Goal: Information Seeking & Learning: Learn about a topic

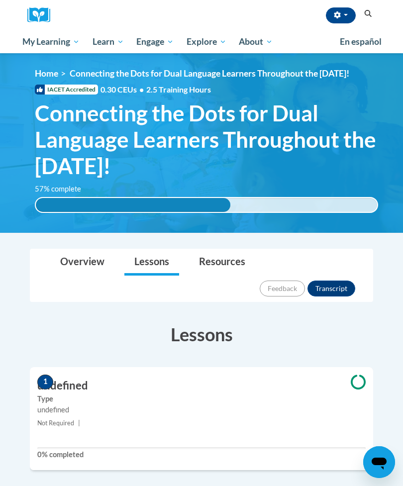
click at [0, 0] on span "My Course Progress" at bounding box center [0, 0] width 0 height 0
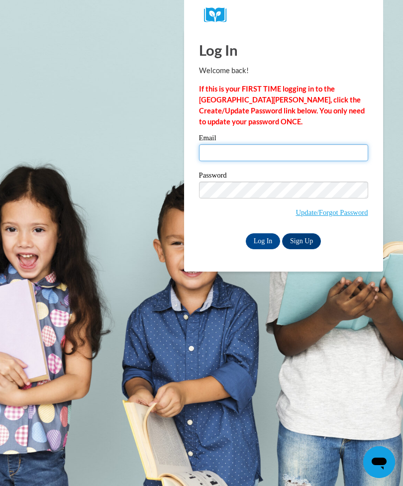
click at [219, 155] on input "Email" at bounding box center [283, 152] width 169 height 17
type input "kelsiepappadia@gmail.com"
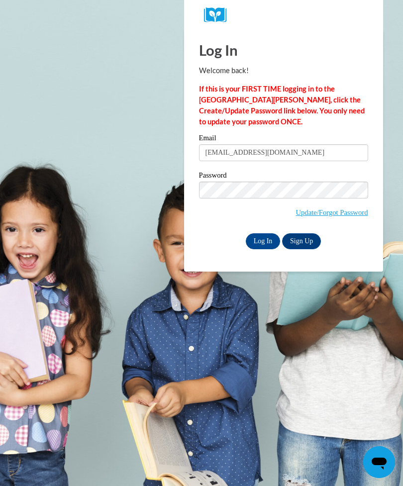
click at [266, 239] on input "Log In" at bounding box center [263, 241] width 35 height 16
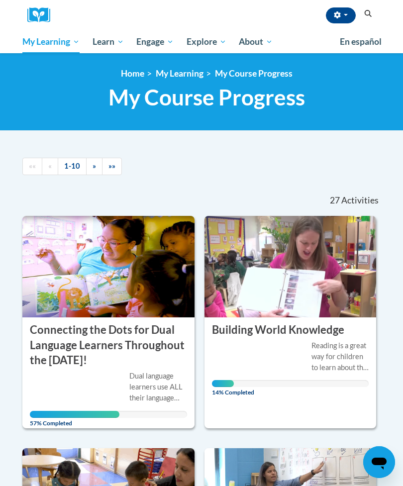
click at [77, 283] on img at bounding box center [108, 266] width 172 height 101
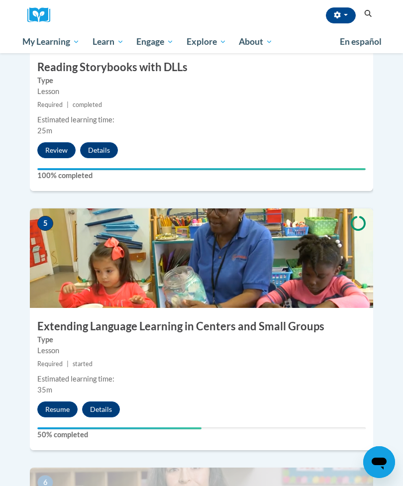
scroll to position [1180, 0]
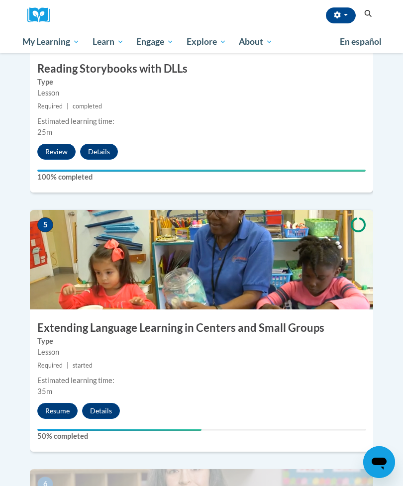
click at [54, 403] on button "Resume" at bounding box center [57, 411] width 40 height 16
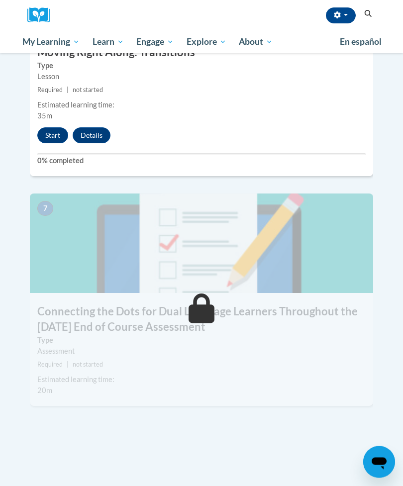
scroll to position [1604, 0]
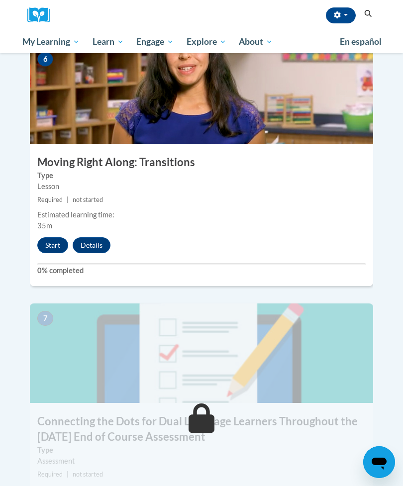
click at [54, 237] on button "Start" at bounding box center [52, 245] width 31 height 16
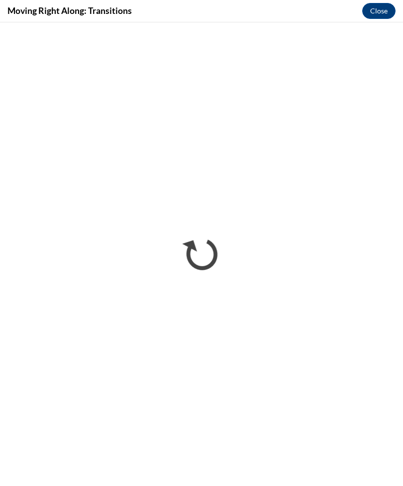
scroll to position [0, 0]
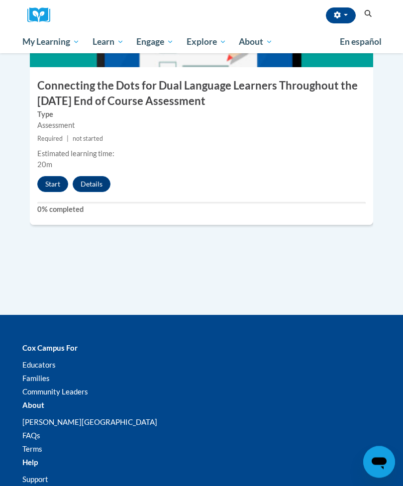
scroll to position [1939, 0]
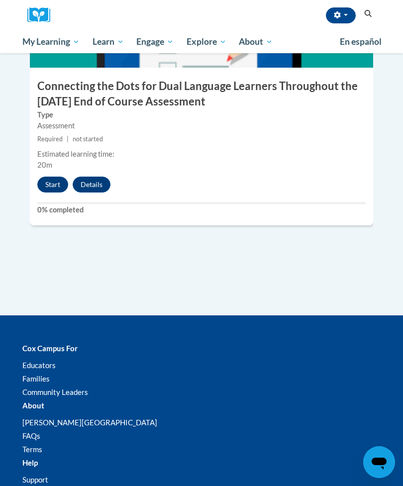
click at [49, 176] on button "Start" at bounding box center [52, 184] width 31 height 16
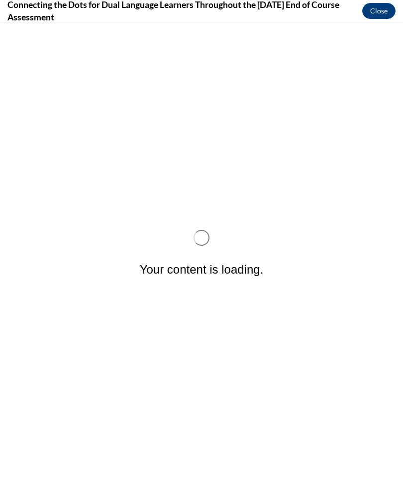
scroll to position [0, 0]
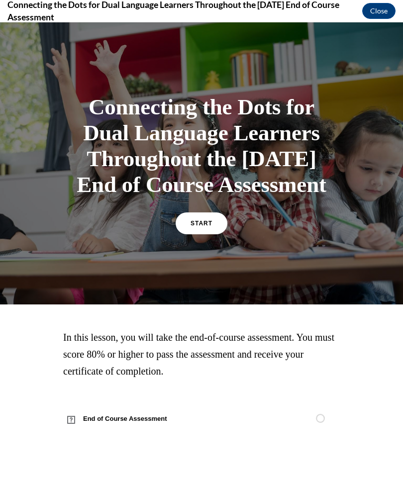
click at [201, 227] on span "START" at bounding box center [201, 223] width 22 height 7
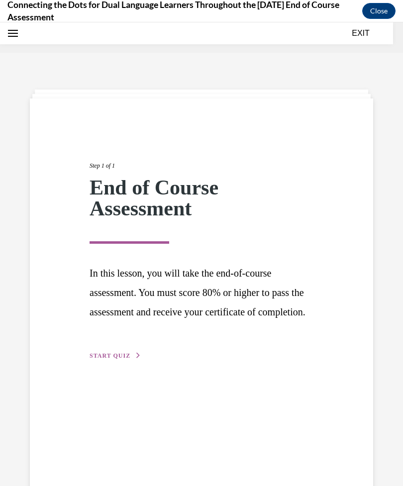
scroll to position [31, 0]
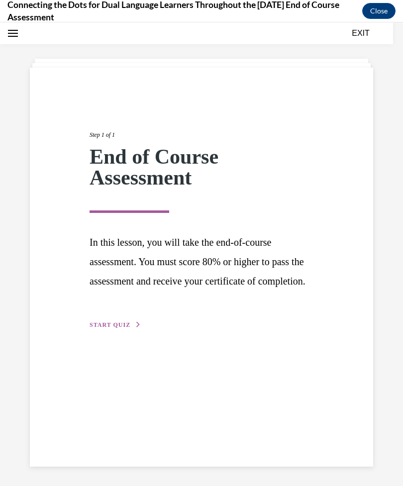
click at [94, 328] on span "START QUIZ" at bounding box center [109, 324] width 41 height 7
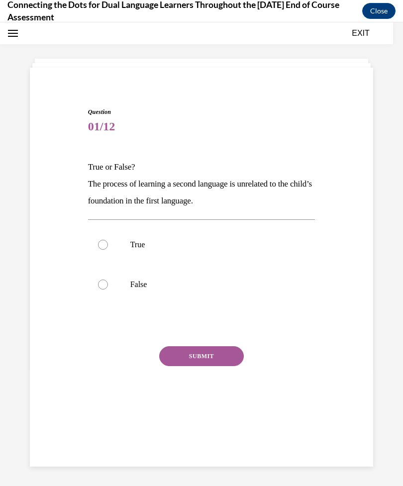
click at [108, 278] on label "False" at bounding box center [201, 284] width 227 height 40
click at [108, 279] on input "False" at bounding box center [103, 284] width 10 height 10
radio input "true"
click at [228, 362] on button "SUBMIT" at bounding box center [201, 356] width 84 height 20
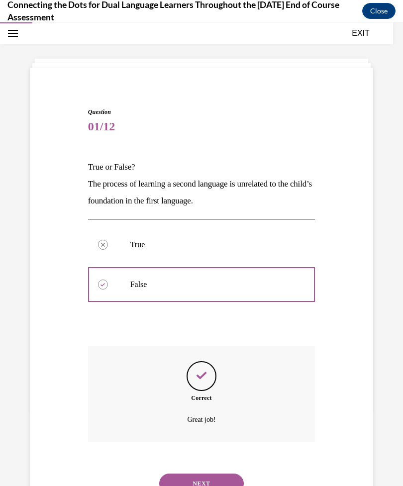
scroll to position [31, 0]
click at [219, 473] on button "NEXT" at bounding box center [201, 483] width 84 height 20
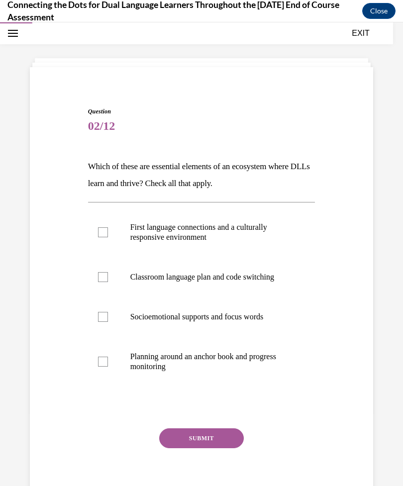
click at [122, 234] on label "First language connections and a culturally responsive environment" at bounding box center [201, 232] width 227 height 50
click at [108, 234] on input "First language connections and a culturally responsive environment" at bounding box center [103, 232] width 10 height 10
checkbox input "true"
click at [109, 285] on label "Classroom language plan and code switching" at bounding box center [201, 277] width 227 height 40
click at [108, 282] on input "Classroom language plan and code switching" at bounding box center [103, 277] width 10 height 10
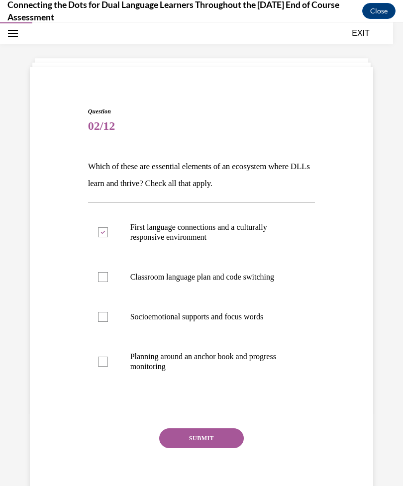
checkbox input "true"
click at [111, 325] on label "Socioemotional supports and focus words" at bounding box center [201, 317] width 227 height 40
click at [108, 322] on input "Socioemotional supports and focus words" at bounding box center [103, 317] width 10 height 10
checkbox input "true"
click at [101, 368] on label "Planning around an anchor book and progress monitoring" at bounding box center [201, 361] width 227 height 50
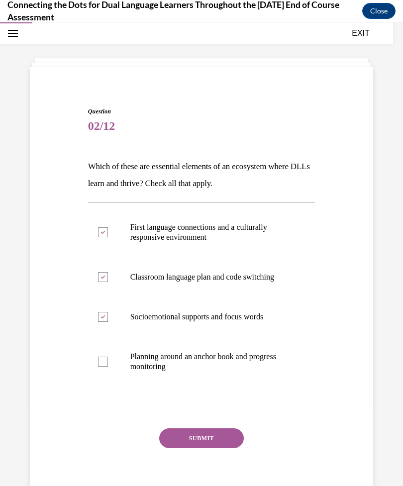
click at [101, 366] on input "Planning around an anchor book and progress monitoring" at bounding box center [103, 361] width 10 height 10
checkbox input "true"
click at [227, 437] on button "SUBMIT" at bounding box center [201, 438] width 84 height 20
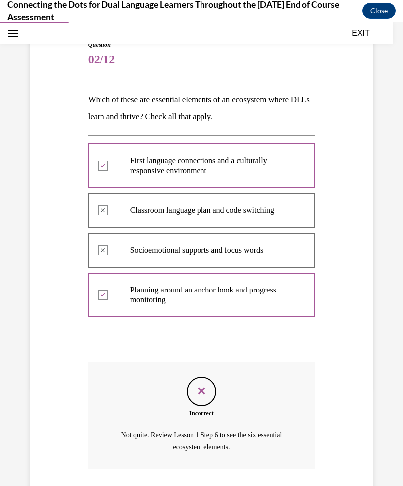
scroll to position [123, 0]
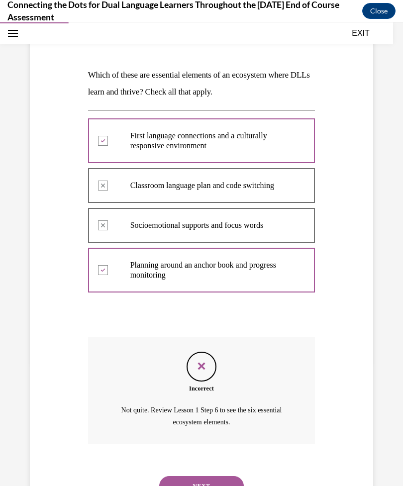
click at [221, 476] on button "NEXT" at bounding box center [201, 486] width 84 height 20
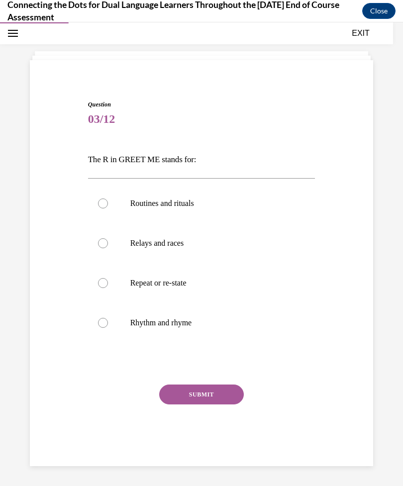
scroll to position [31, 0]
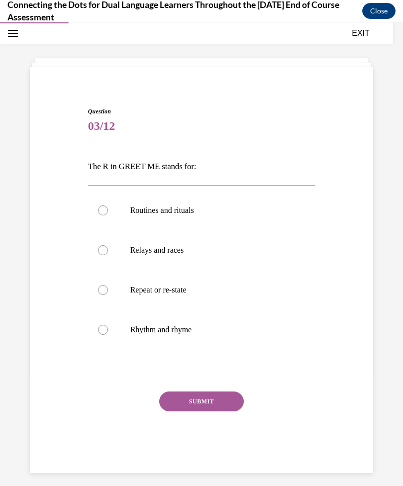
click at [193, 214] on p "Routines and rituals" at bounding box center [210, 210] width 160 height 10
click at [108, 214] on input "Routines and rituals" at bounding box center [103, 210] width 10 height 10
radio input "true"
click at [232, 399] on button "SUBMIT" at bounding box center [201, 401] width 84 height 20
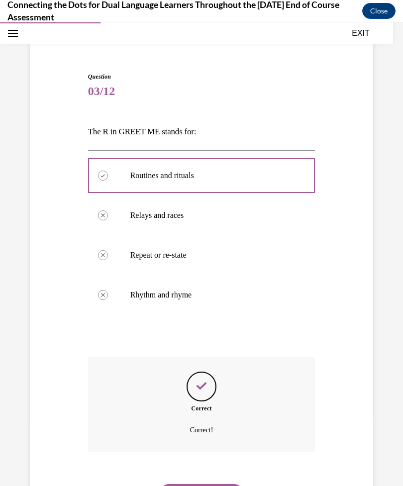
scroll to position [75, 0]
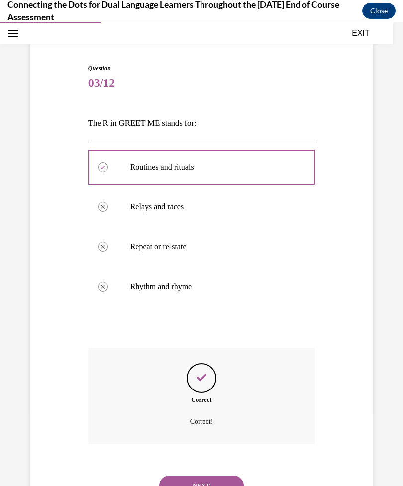
click at [211, 475] on button "NEXT" at bounding box center [201, 485] width 84 height 20
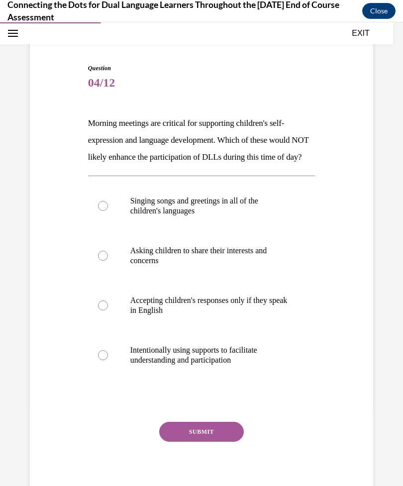
click at [105, 310] on div at bounding box center [103, 305] width 10 height 10
click at [105, 310] on input "Accepting children's responses only if they speak in English" at bounding box center [103, 305] width 10 height 10
radio input "true"
click at [200, 441] on button "SUBMIT" at bounding box center [201, 431] width 84 height 20
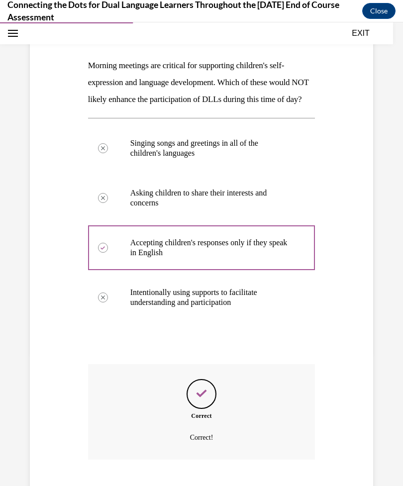
scroll to position [165, 0]
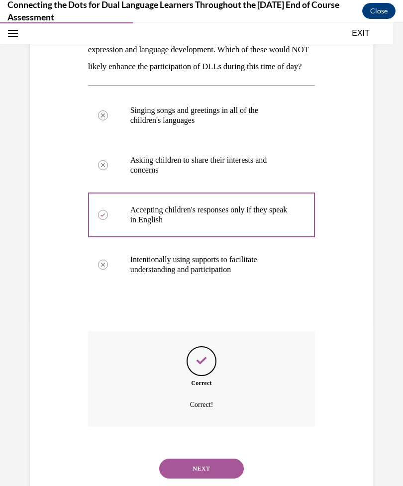
click at [195, 485] on div "NEXT" at bounding box center [201, 468] width 227 height 40
click at [182, 472] on button "NEXT" at bounding box center [201, 468] width 84 height 20
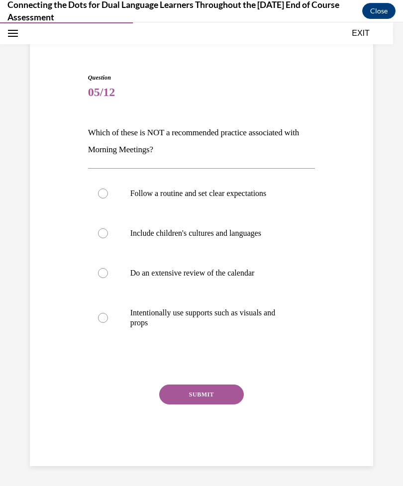
scroll to position [31, 0]
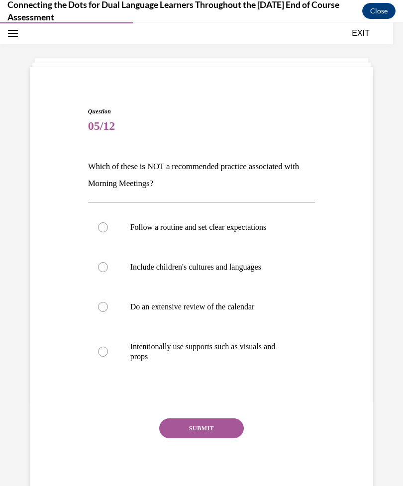
click at [103, 316] on label "Do an extensive review of the calendar" at bounding box center [201, 307] width 227 height 40
click at [103, 312] on input "Do an extensive review of the calendar" at bounding box center [103, 307] width 10 height 10
radio input "true"
click at [178, 428] on button "SUBMIT" at bounding box center [201, 428] width 84 height 20
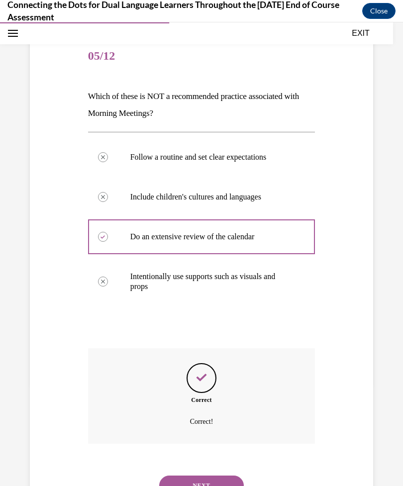
click at [189, 475] on button "NEXT" at bounding box center [201, 485] width 84 height 20
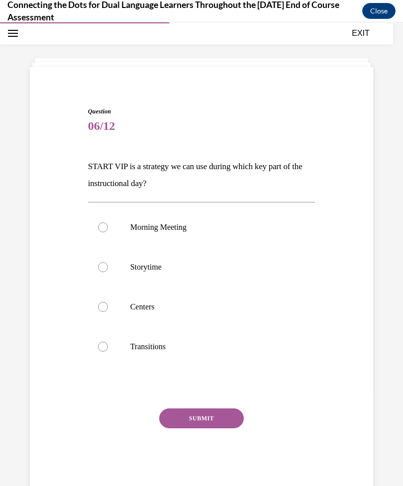
click at [101, 350] on div at bounding box center [103, 346] width 10 height 10
click at [101, 350] on input "Transitions" at bounding box center [103, 346] width 10 height 10
radio input "true"
click at [175, 416] on button "SUBMIT" at bounding box center [201, 418] width 84 height 20
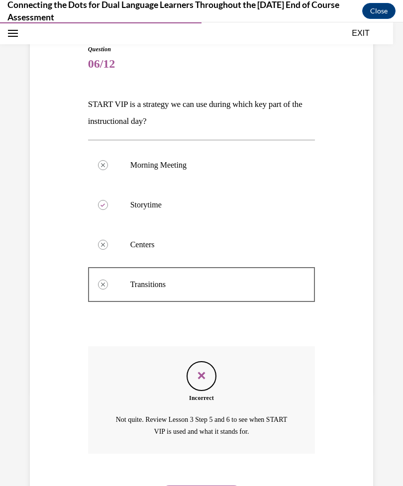
scroll to position [103, 0]
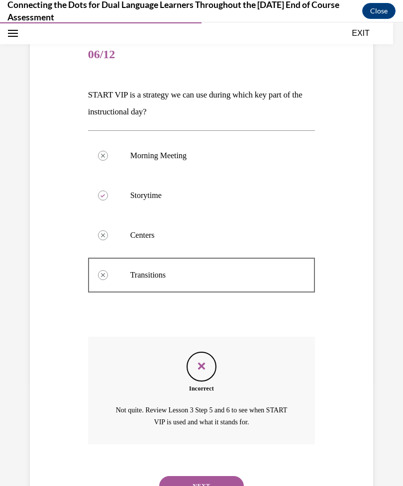
click at [181, 479] on button "NEXT" at bounding box center [201, 486] width 84 height 20
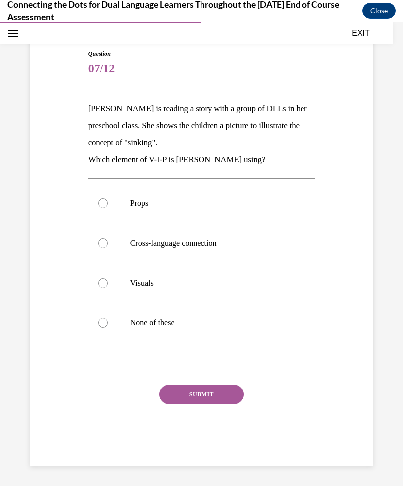
scroll to position [45, 0]
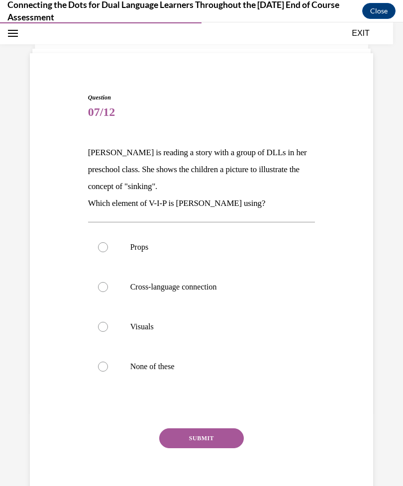
click at [102, 324] on div at bounding box center [103, 327] width 10 height 10
click at [102, 324] on input "Visuals" at bounding box center [103, 327] width 10 height 10
radio input "true"
click at [187, 442] on button "SUBMIT" at bounding box center [201, 438] width 84 height 20
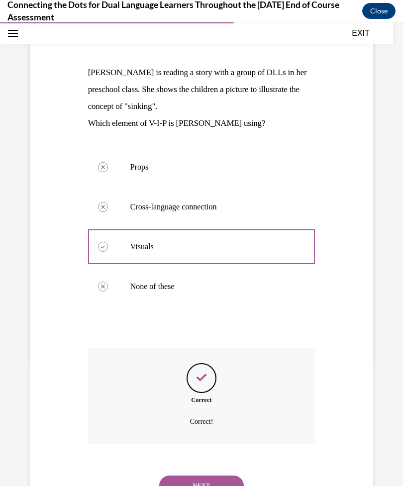
click at [174, 476] on button "NEXT" at bounding box center [201, 485] width 84 height 20
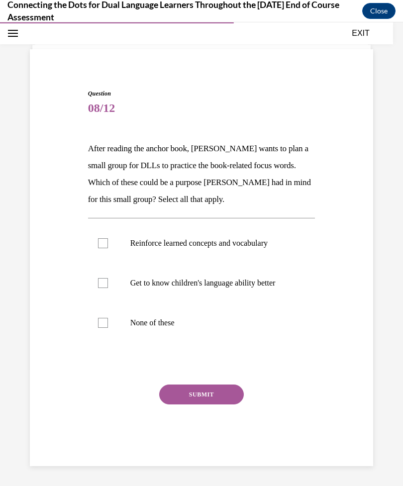
scroll to position [31, 0]
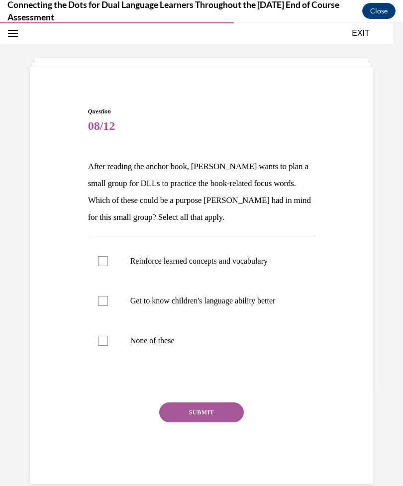
click at [109, 264] on label "Reinforce learned concepts and vocabulary" at bounding box center [201, 261] width 227 height 40
click at [108, 264] on input "Reinforce learned concepts and vocabulary" at bounding box center [103, 261] width 10 height 10
checkbox input "true"
click at [97, 302] on label "Get to know children's language ability better" at bounding box center [201, 301] width 227 height 40
click at [98, 302] on input "Get to know children's language ability better" at bounding box center [103, 301] width 10 height 10
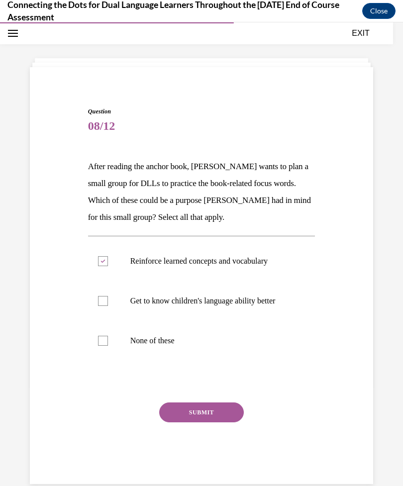
checkbox input "true"
click at [185, 419] on button "SUBMIT" at bounding box center [201, 412] width 84 height 20
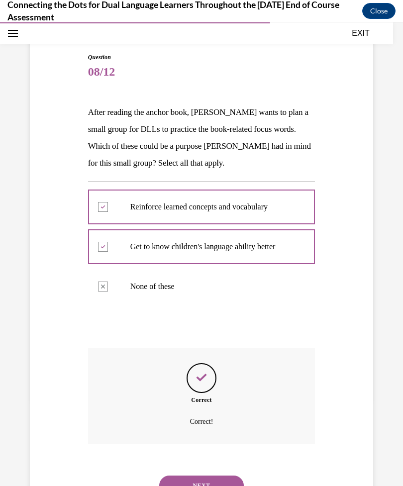
click at [173, 478] on button "NEXT" at bounding box center [201, 485] width 84 height 20
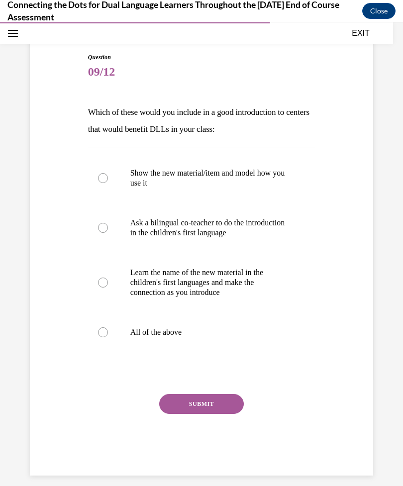
scroll to position [51, 0]
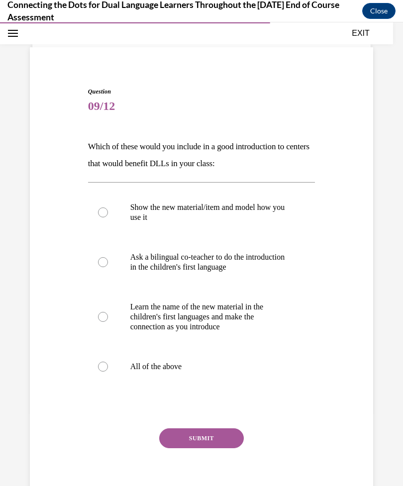
click at [112, 362] on label "All of the above" at bounding box center [201, 366] width 227 height 40
click at [108, 362] on input "All of the above" at bounding box center [103, 366] width 10 height 10
radio input "true"
click at [196, 441] on button "SUBMIT" at bounding box center [201, 438] width 84 height 20
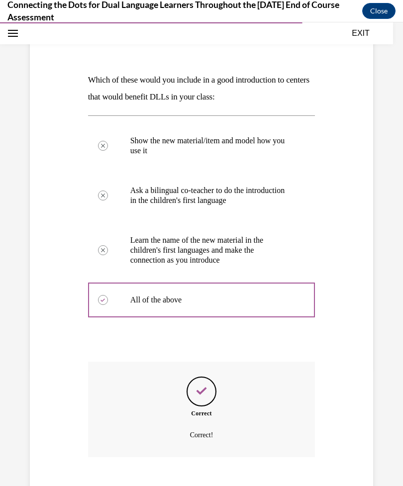
scroll to position [131, 0]
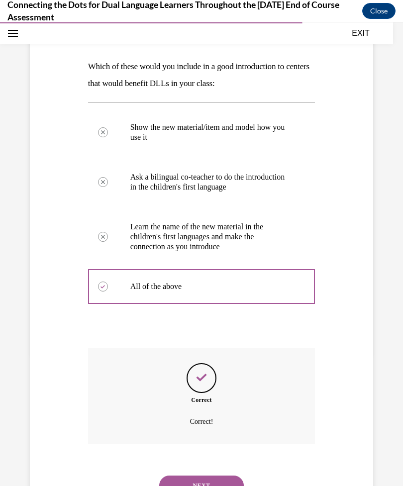
click at [194, 475] on button "NEXT" at bounding box center [201, 485] width 84 height 20
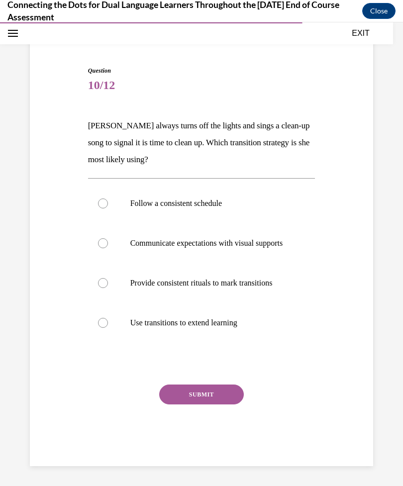
scroll to position [38, 0]
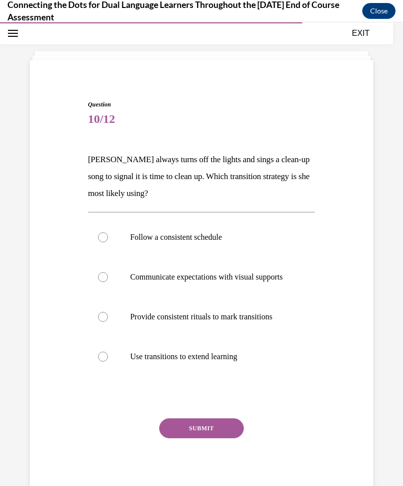
click at [99, 322] on div at bounding box center [103, 317] width 10 height 10
click at [99, 322] on input "Provide consistent rituals to mark transitions" at bounding box center [103, 317] width 10 height 10
radio input "true"
click at [193, 438] on button "SUBMIT" at bounding box center [201, 428] width 84 height 20
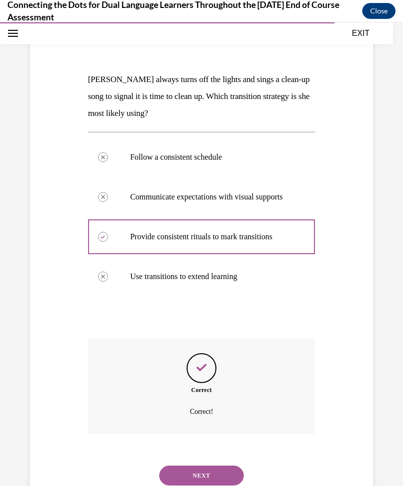
click at [182, 470] on button "NEXT" at bounding box center [201, 475] width 84 height 20
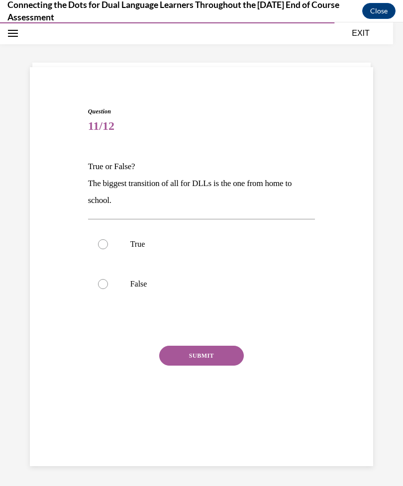
scroll to position [31, 0]
click at [109, 281] on label "False" at bounding box center [201, 284] width 227 height 40
click at [108, 281] on input "False" at bounding box center [103, 284] width 10 height 10
radio input "true"
click at [107, 250] on label "True" at bounding box center [201, 244] width 227 height 40
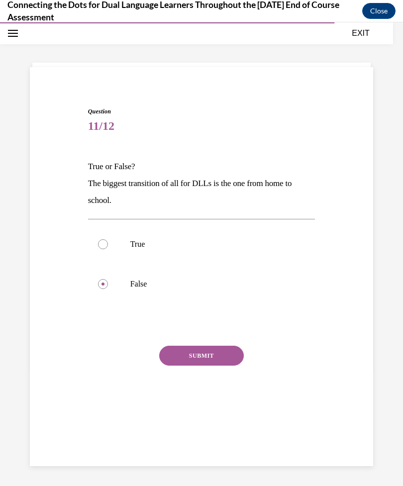
click at [107, 249] on input "True" at bounding box center [103, 244] width 10 height 10
radio input "true"
click at [174, 351] on button "SUBMIT" at bounding box center [201, 355] width 84 height 20
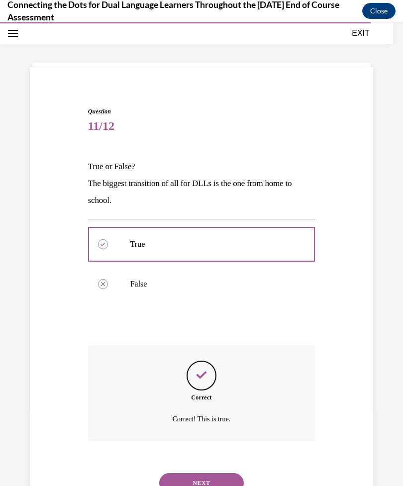
click at [183, 473] on button "NEXT" at bounding box center [201, 483] width 84 height 20
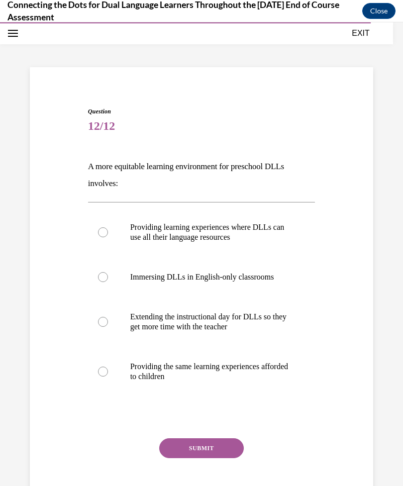
click at [111, 229] on label "Providing learning experiences where DLLs can use all their language resources" at bounding box center [201, 232] width 227 height 50
click at [108, 229] on input "Providing learning experiences where DLLs can use all their language resources" at bounding box center [103, 232] width 10 height 10
radio input "true"
click at [174, 452] on button "SUBMIT" at bounding box center [201, 448] width 84 height 20
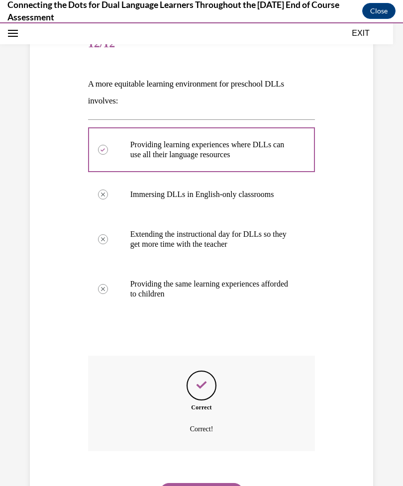
scroll to position [121, 0]
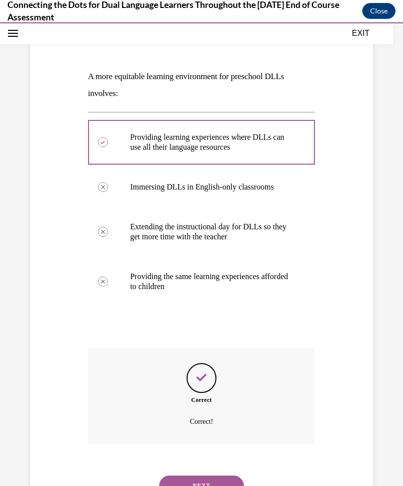
click at [175, 476] on button "NEXT" at bounding box center [201, 485] width 84 height 20
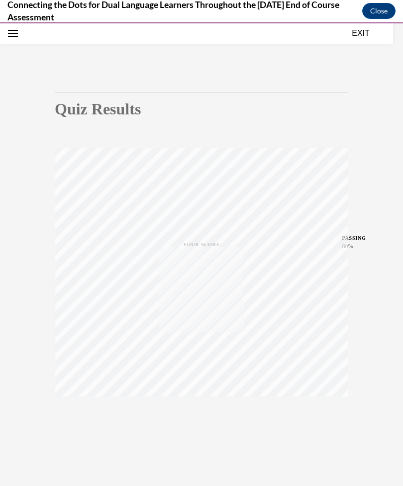
scroll to position [31, 0]
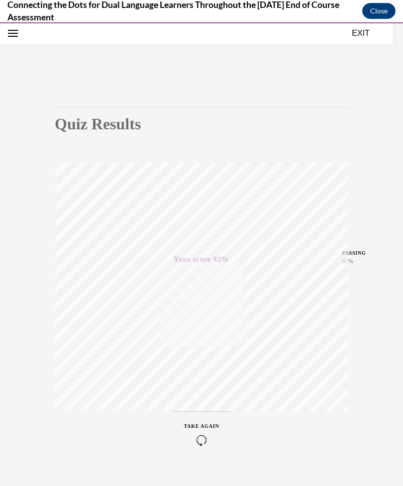
click at [375, 13] on button "Close" at bounding box center [378, 11] width 33 height 16
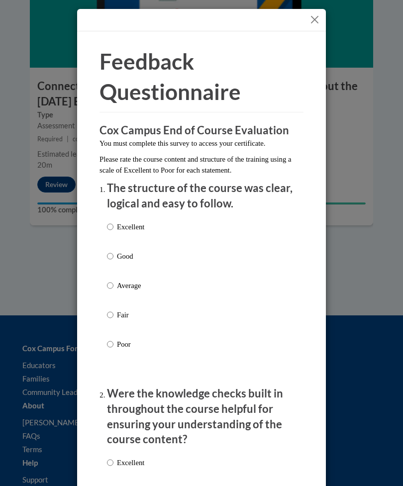
click at [312, 23] on button "Close" at bounding box center [314, 19] width 12 height 12
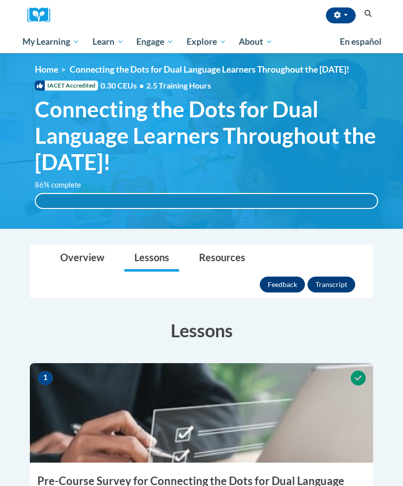
scroll to position [0, 0]
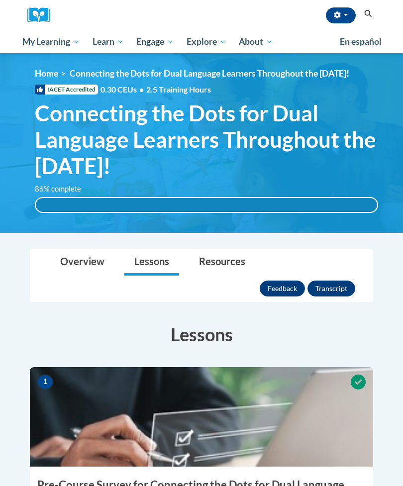
click at [0, 0] on span "My Course Progress" at bounding box center [0, 0] width 0 height 0
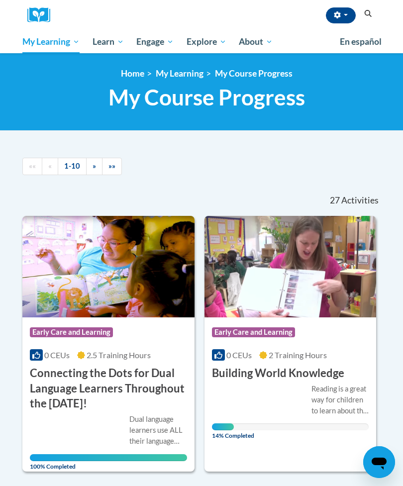
click at [252, 302] on img at bounding box center [290, 266] width 172 height 101
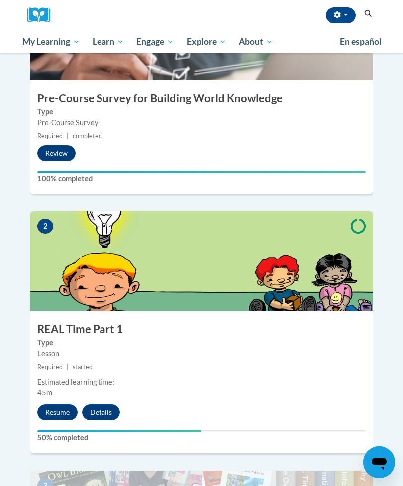
scroll to position [340, 0]
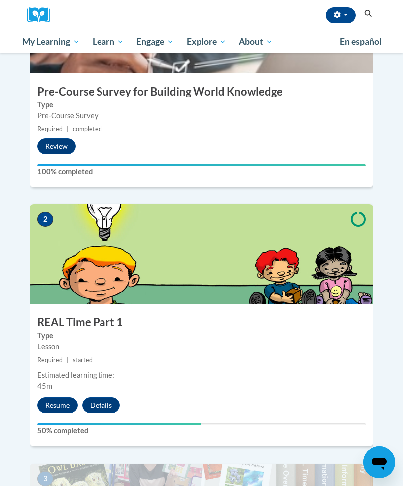
click at [55, 397] on button "Resume" at bounding box center [57, 405] width 40 height 16
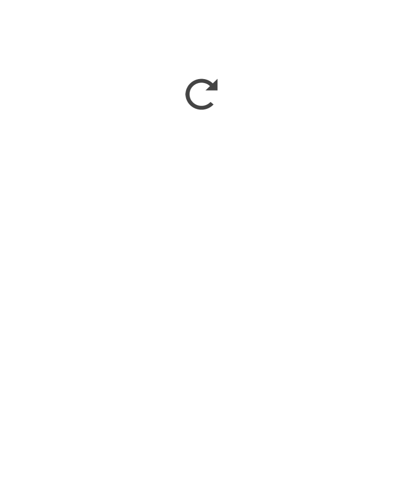
scroll to position [562, 0]
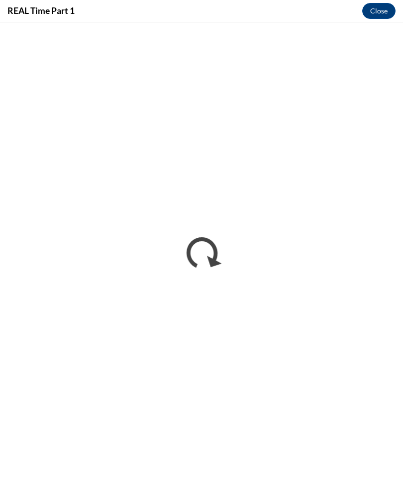
click at [371, 17] on button "Close" at bounding box center [378, 11] width 33 height 16
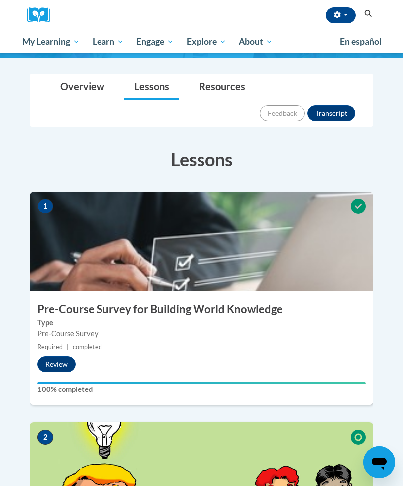
scroll to position [0, 0]
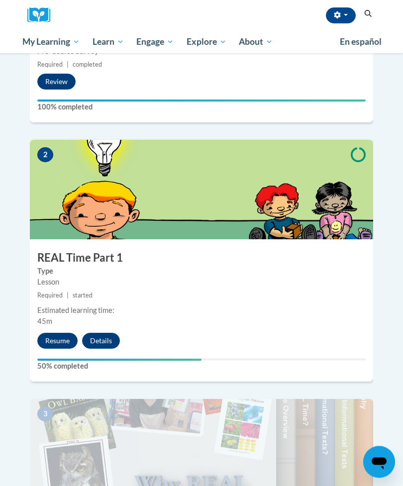
scroll to position [405, 0]
click at [59, 332] on button "Resume" at bounding box center [57, 340] width 40 height 16
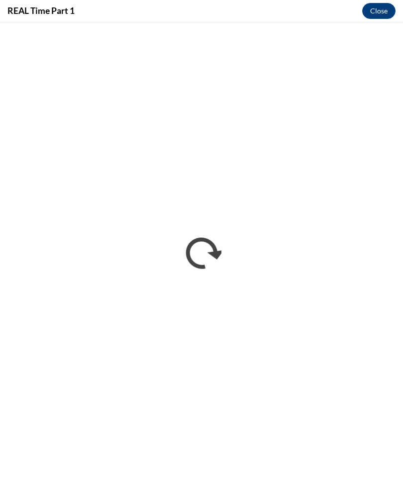
scroll to position [0, 0]
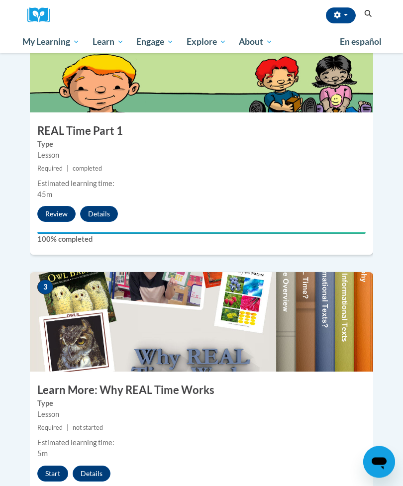
scroll to position [531, 0]
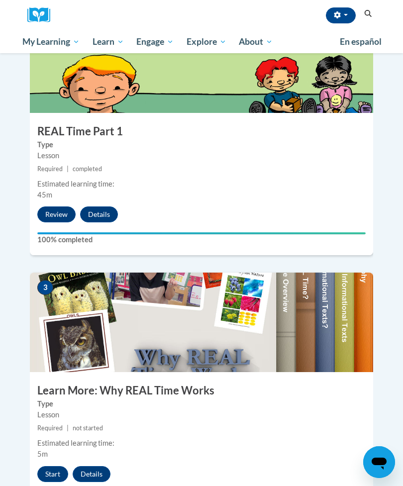
click at [59, 466] on button "Start" at bounding box center [52, 474] width 31 height 16
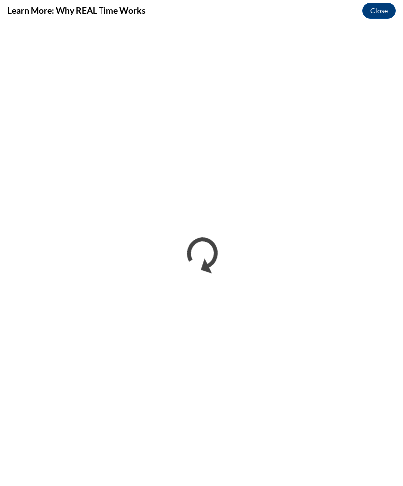
scroll to position [0, 0]
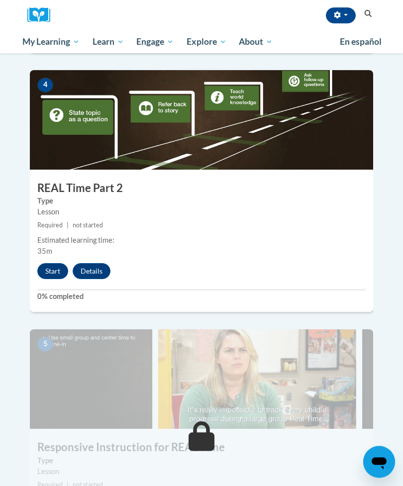
click at [55, 263] on button "Start" at bounding box center [52, 271] width 31 height 16
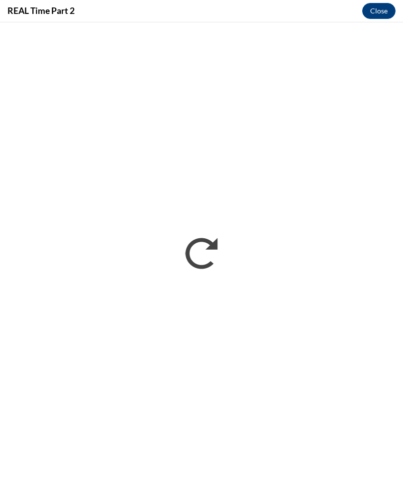
scroll to position [1228, 0]
